Goal: Task Accomplishment & Management: Complete application form

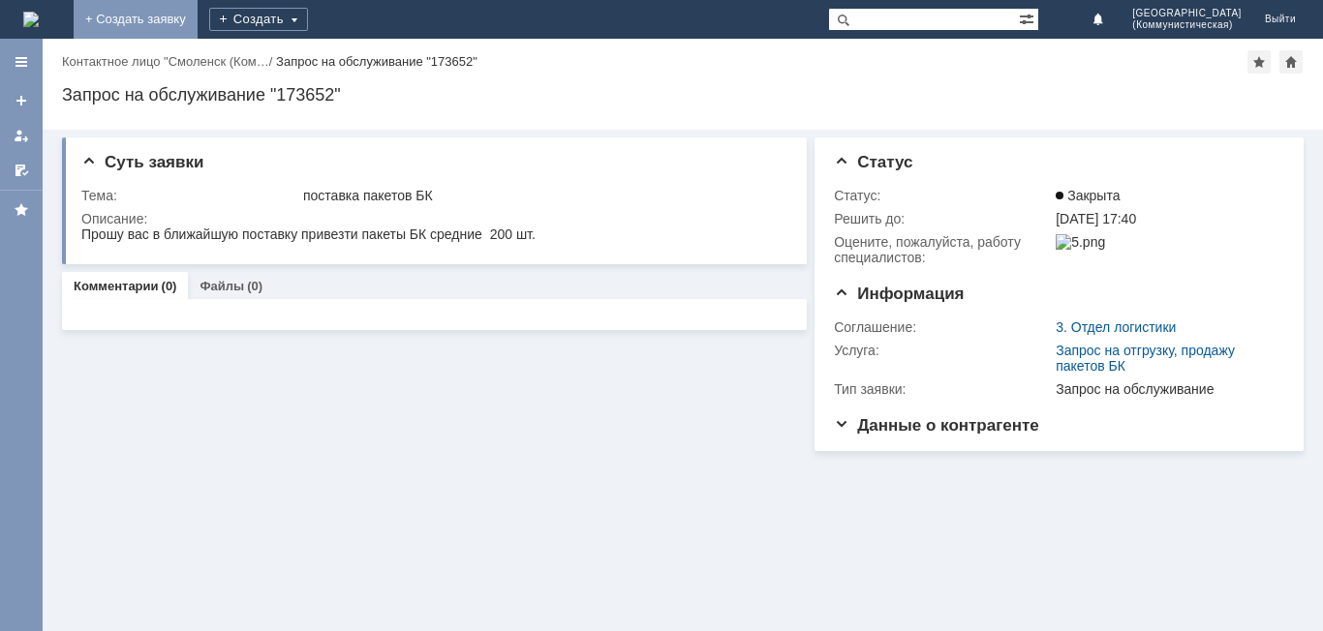
click at [198, 18] on link "+ Создать заявку" at bounding box center [136, 19] width 124 height 39
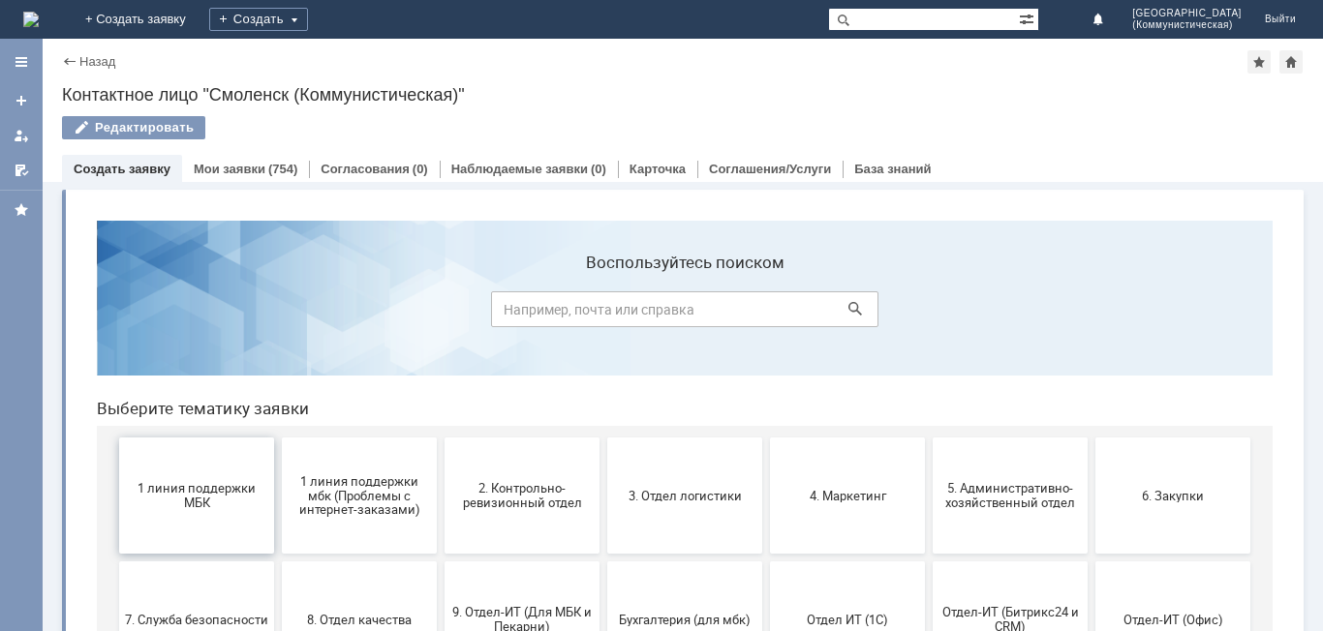
click at [177, 511] on button "1 линия поддержки МБК" at bounding box center [196, 496] width 155 height 116
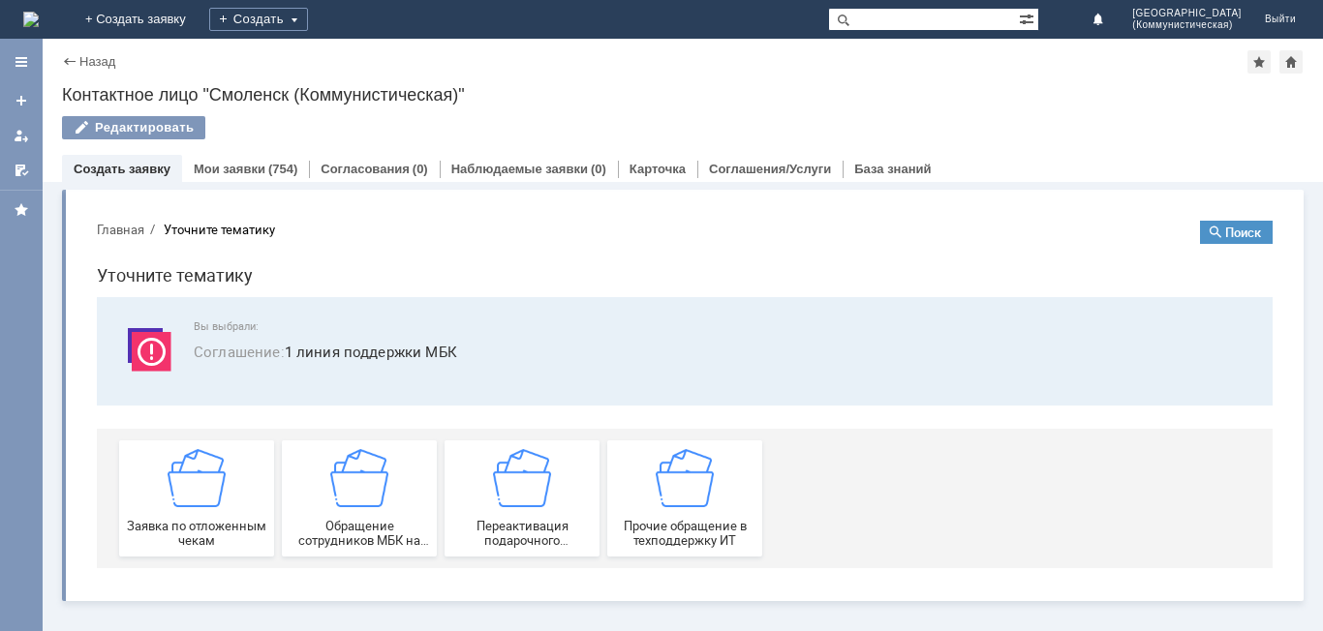
click at [177, 511] on div "Заявка по отложенным чекам" at bounding box center [196, 498] width 143 height 99
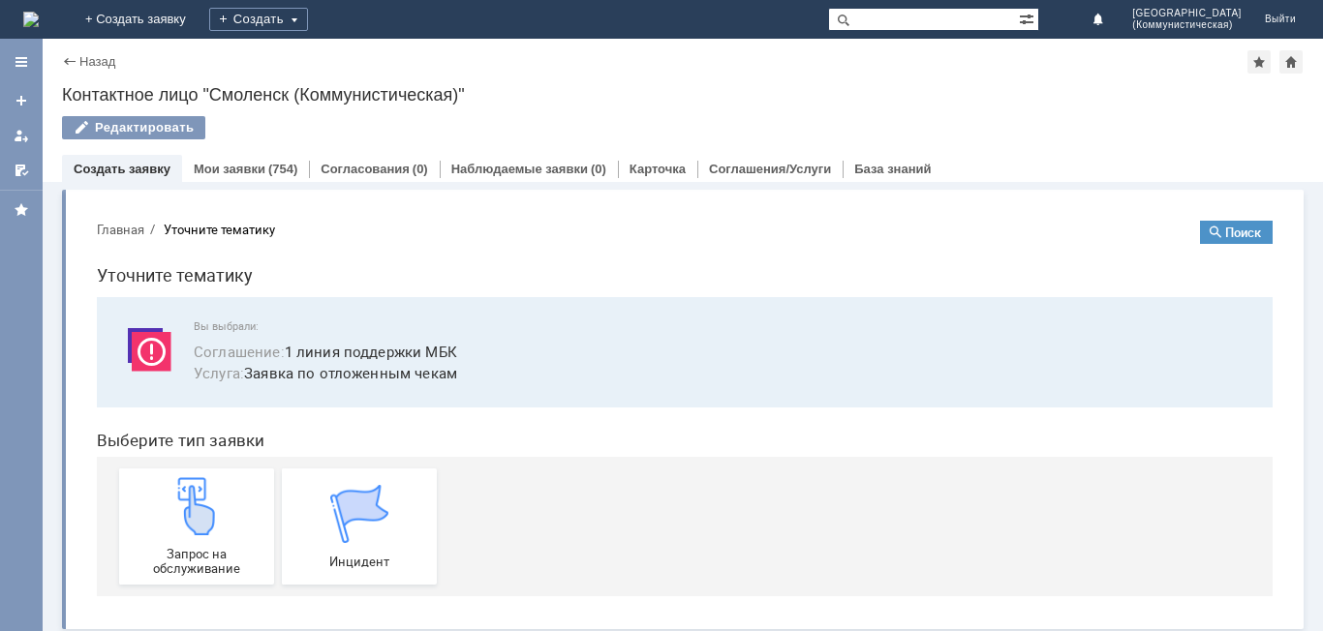
click at [177, 511] on img at bounding box center [197, 506] width 58 height 58
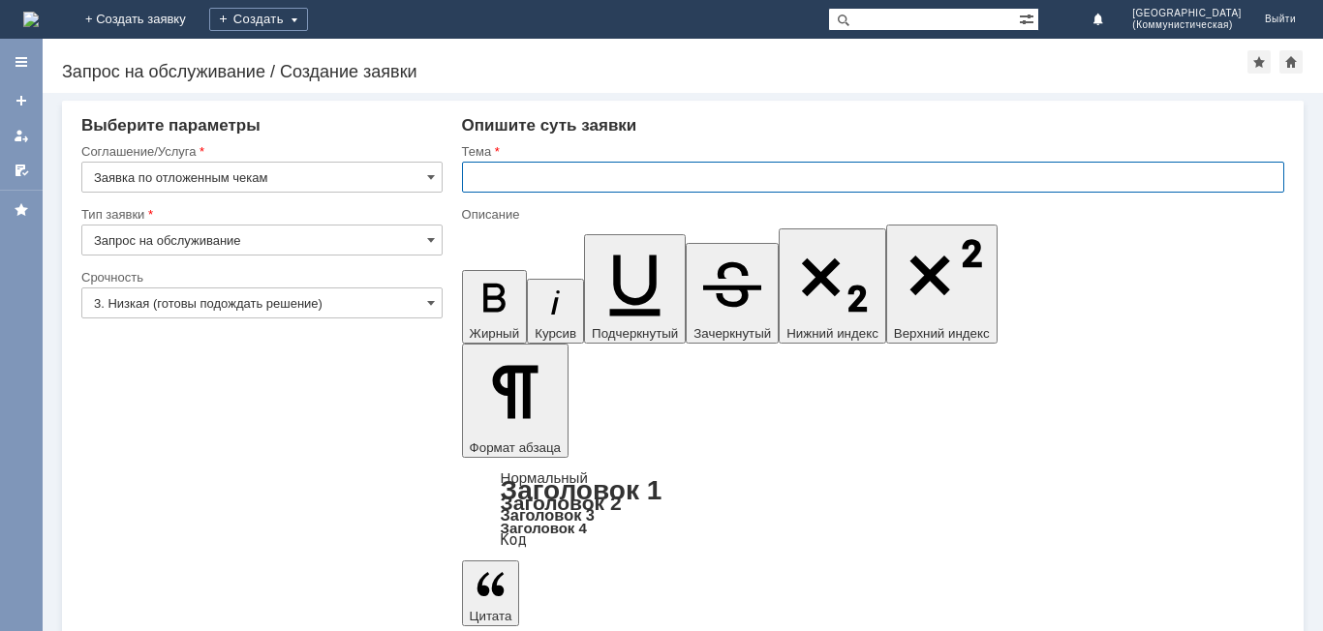
click at [473, 179] on input "text" at bounding box center [873, 177] width 822 height 31
type input "удалить чек"
